Goal: Task Accomplishment & Management: Check status

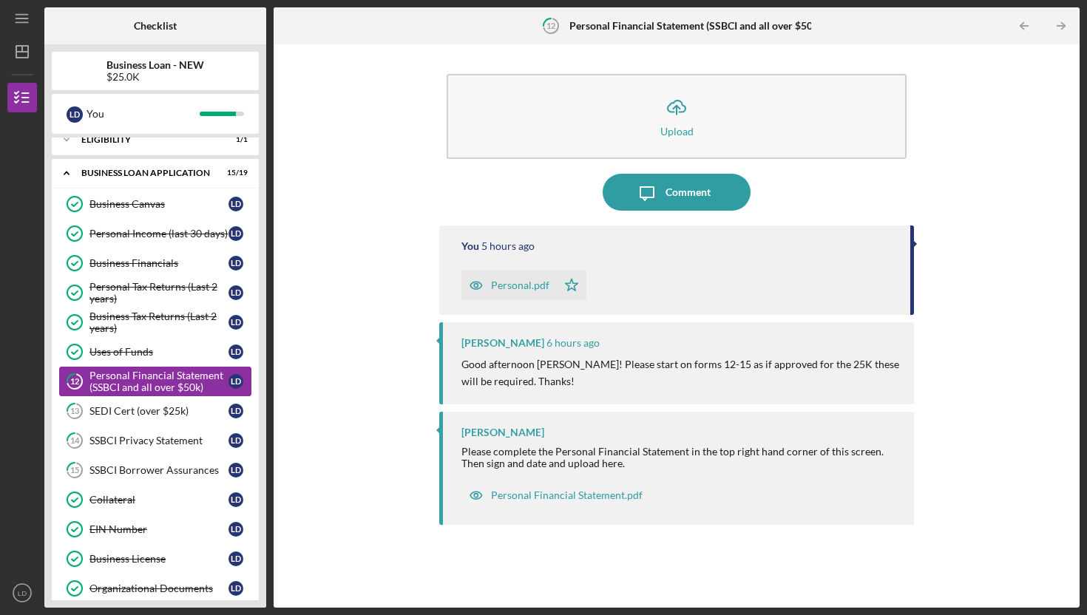
scroll to position [311, 0]
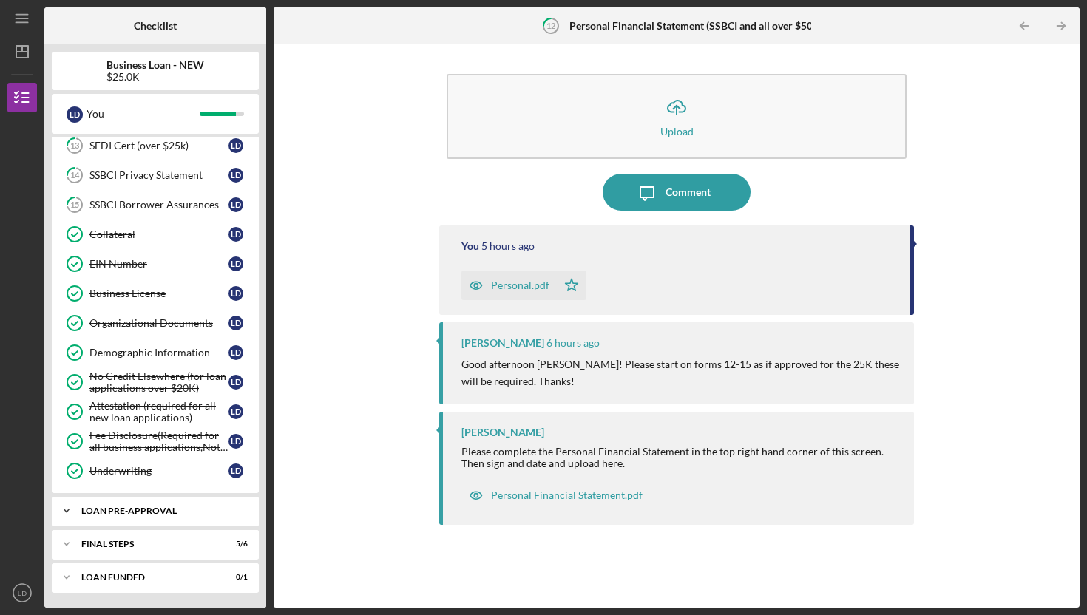
click at [152, 503] on div "Icon/Expander LOAN PRE-APPROVAL 1 / 1" at bounding box center [155, 511] width 207 height 30
click at [165, 514] on div "LOAN PRE-APPROVAL" at bounding box center [160, 510] width 159 height 9
click at [166, 518] on div "Icon/Expander LOAN PRE-APPROVAL 1 / 1" at bounding box center [155, 511] width 207 height 30
click at [160, 547] on div "Loan Pre-Approval" at bounding box center [158, 542] width 139 height 12
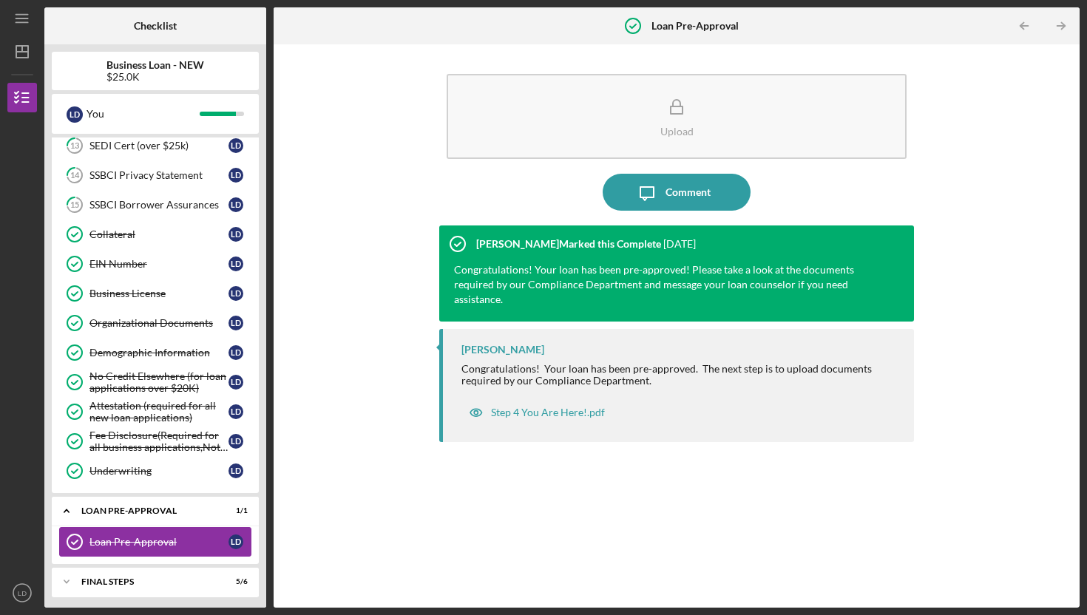
scroll to position [348, 0]
